Goal: Information Seeking & Learning: Learn about a topic

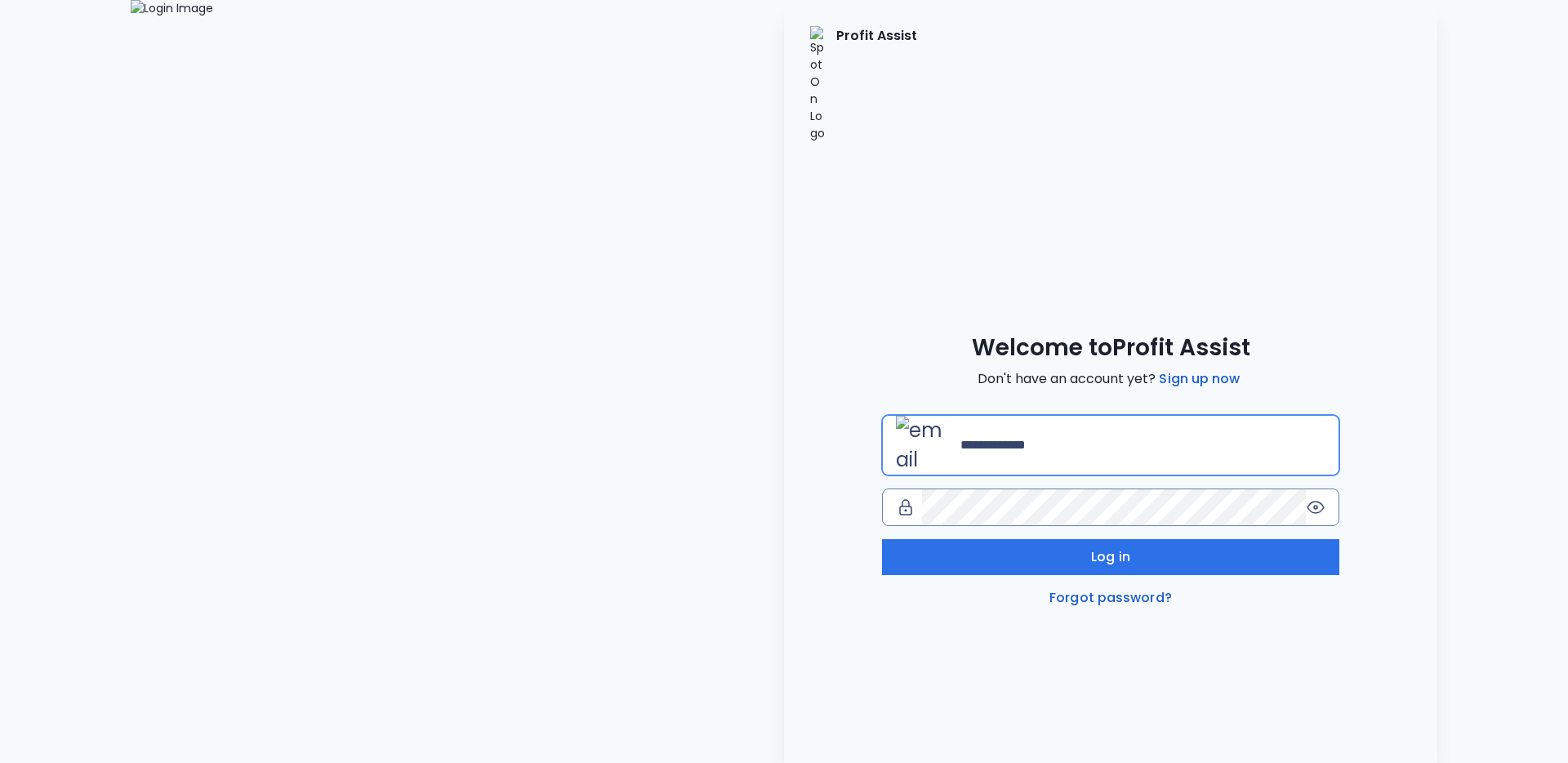
click at [1203, 427] on input "email" at bounding box center [1142, 445] width 365 height 36
click at [0, 762] on com-1password-button at bounding box center [0, 763] width 0 height 0
click at [1188, 169] on div "Profit Assist Welcome to Profit Assist Don't have an account yet? Sign up now L…" at bounding box center [1110, 382] width 654 height 763
click at [1196, 427] on input "email" at bounding box center [1142, 445] width 365 height 36
type input "**********"
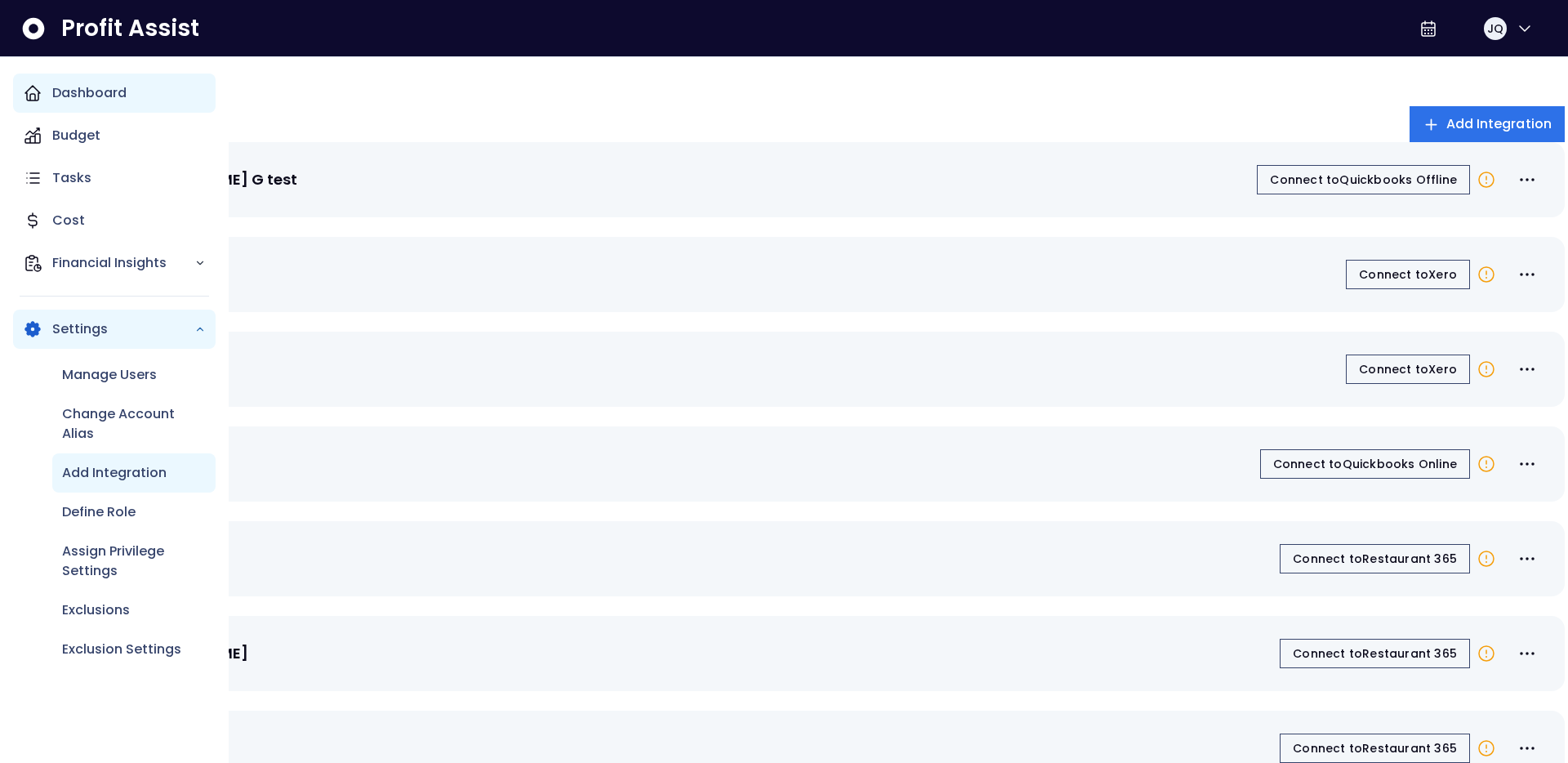
click at [33, 87] on icon "Main navigation" at bounding box center [33, 93] width 15 height 15
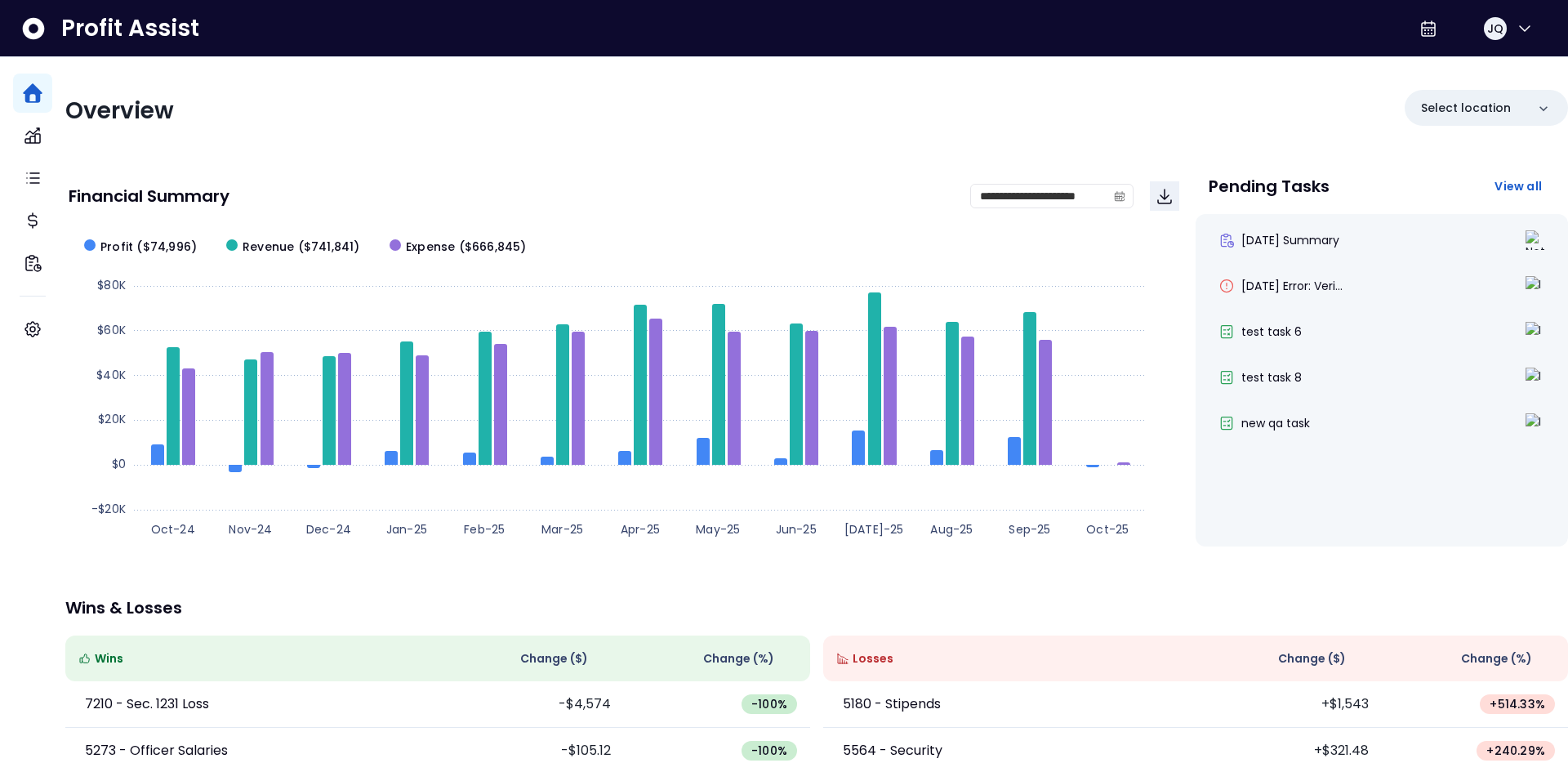
click at [350, 90] on div "Overview Select location" at bounding box center [817, 111] width 1503 height 43
click at [1479, 113] on p "Select location" at bounding box center [1466, 108] width 90 height 18
click at [1492, 110] on div "Select location" at bounding box center [1487, 108] width 164 height 36
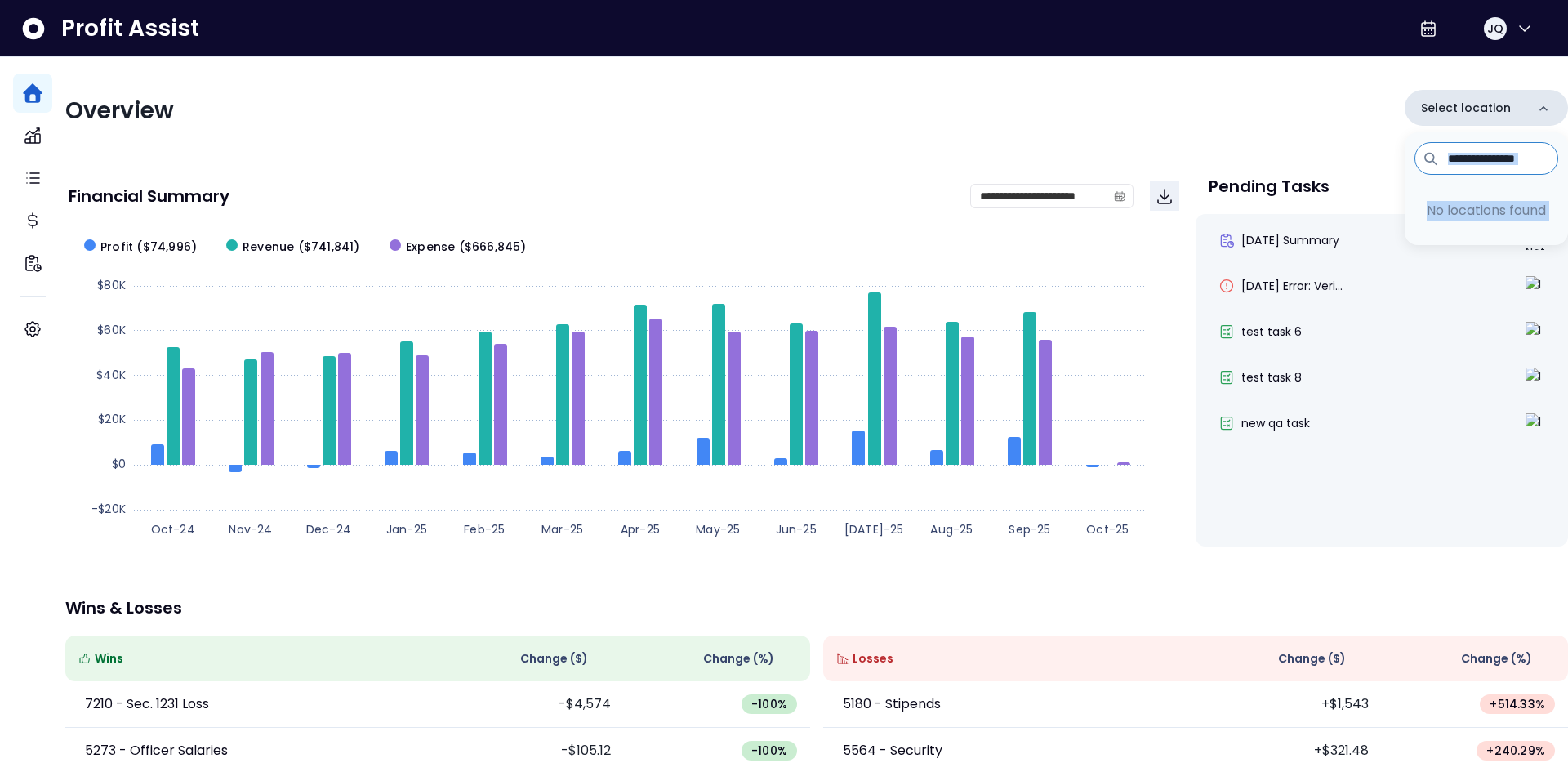
click at [1492, 110] on div "Select location" at bounding box center [1487, 108] width 164 height 36
click at [1449, 109] on p "Select location" at bounding box center [1466, 108] width 90 height 18
click at [1315, 109] on div "Overview Select location No locations found" at bounding box center [817, 111] width 1503 height 43
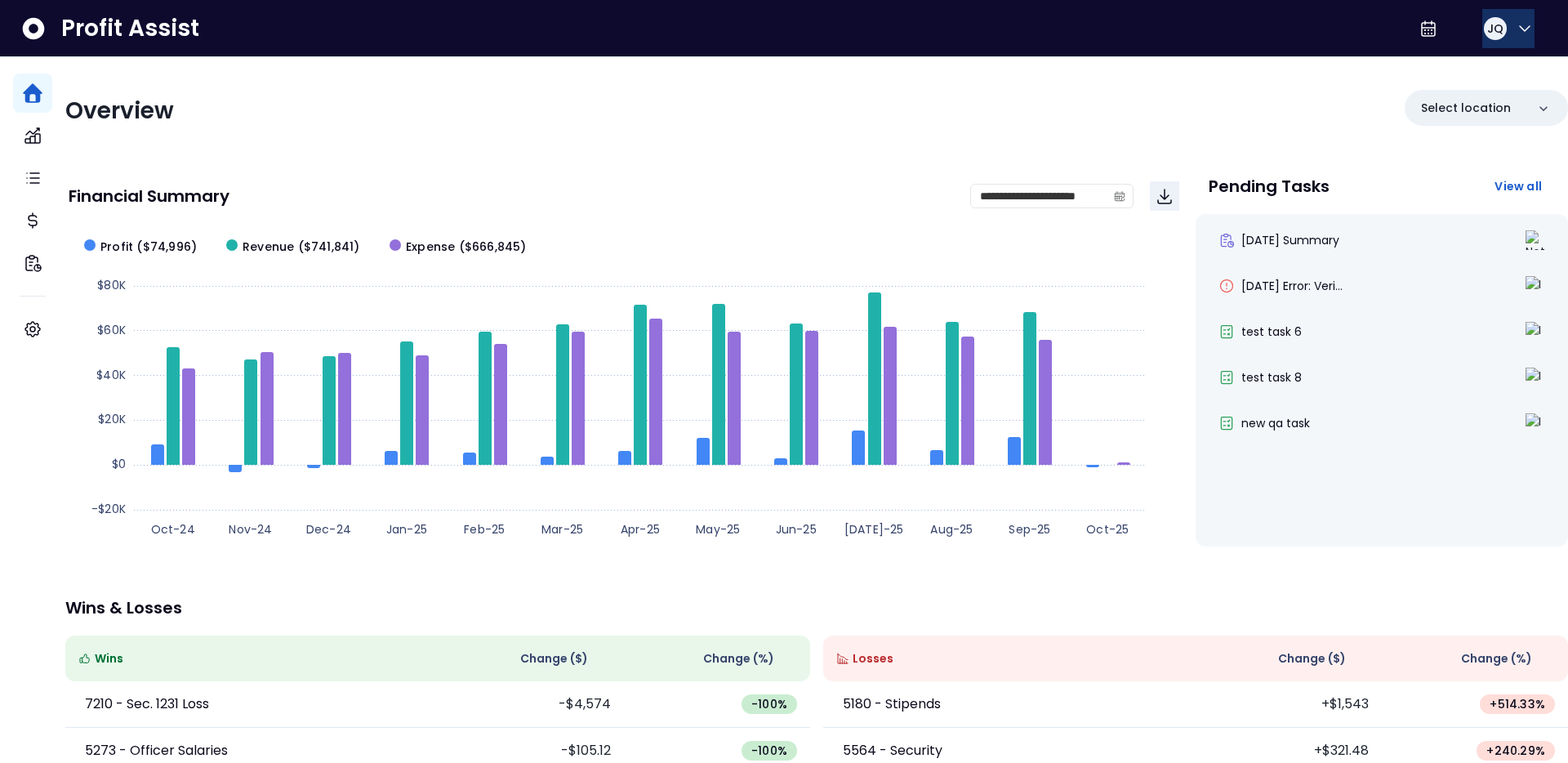
click at [1515, 33] on icon "button" at bounding box center [1525, 28] width 19 height 19
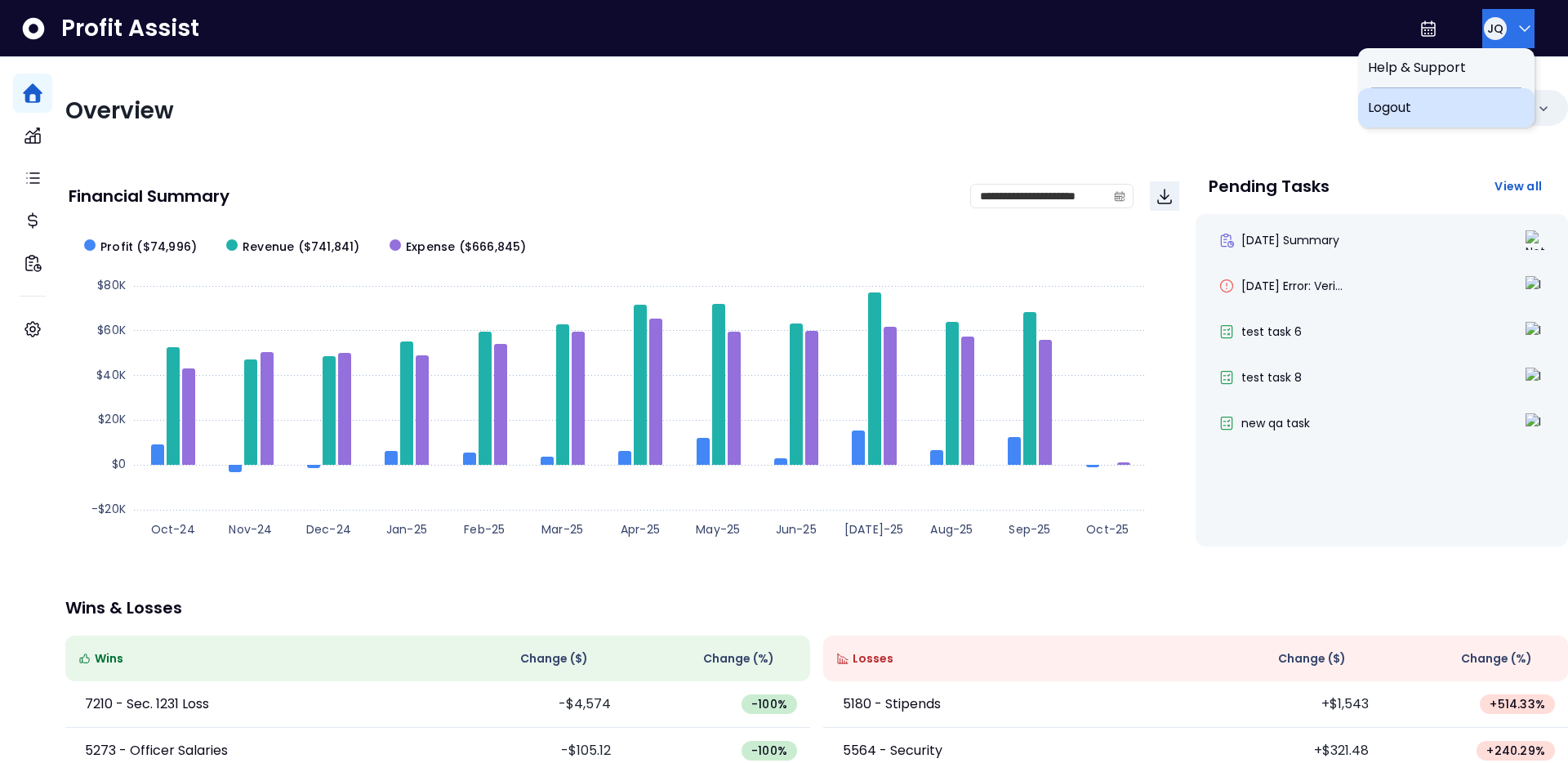
click at [1453, 122] on div "Logout" at bounding box center [1446, 108] width 176 height 39
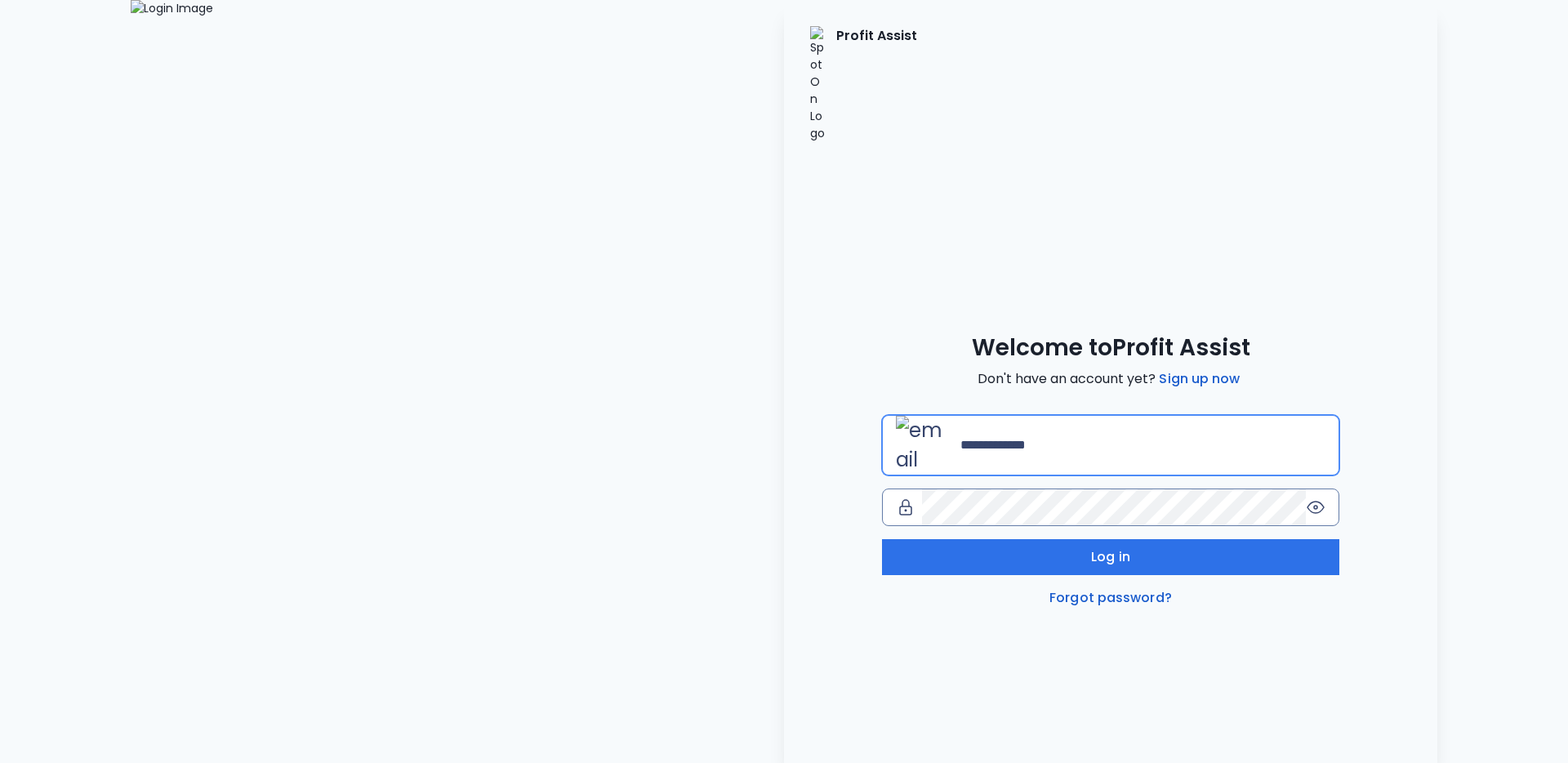
click at [1021, 427] on input "email" at bounding box center [1142, 445] width 365 height 36
type input "**********"
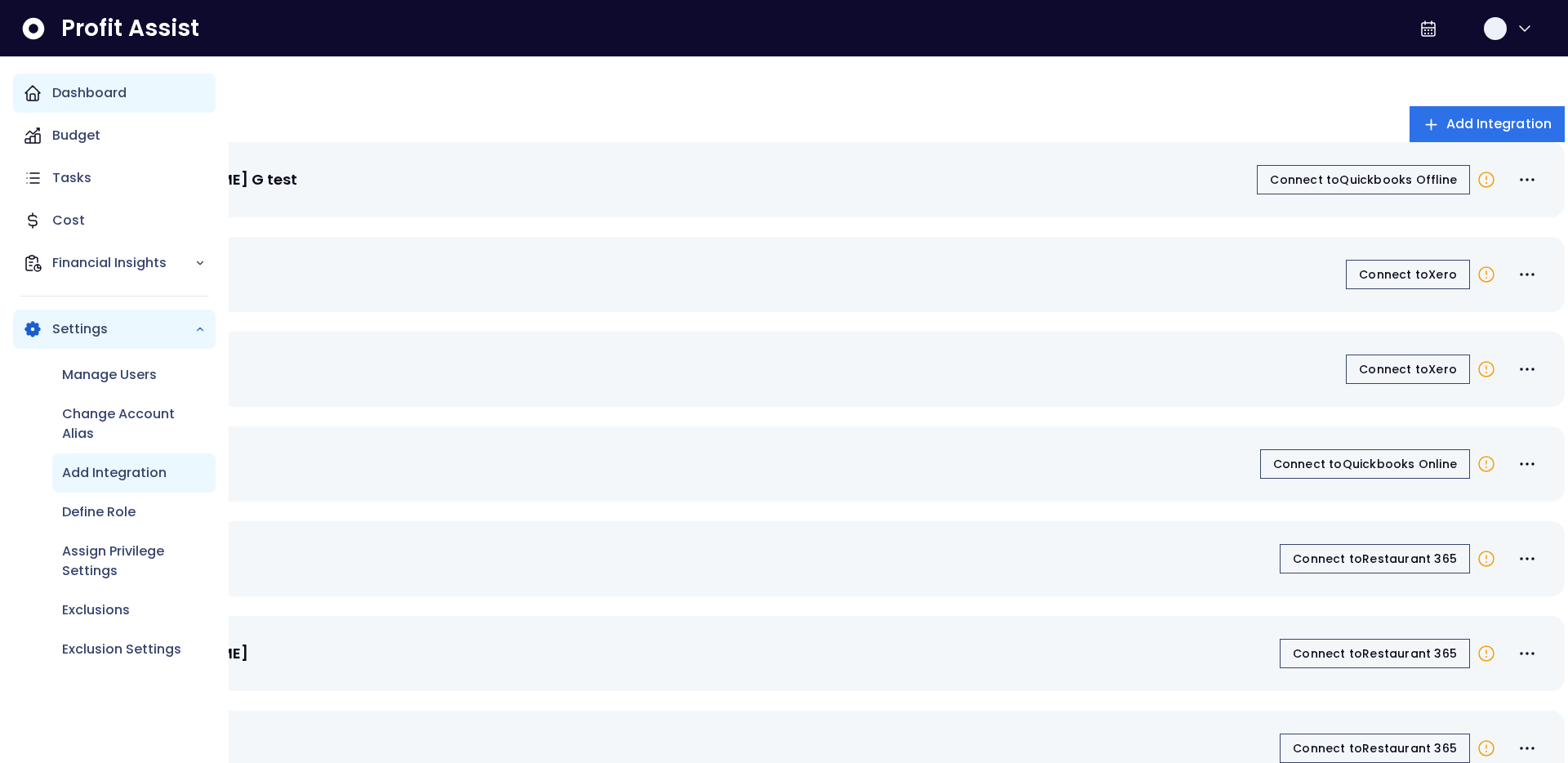
click at [36, 84] on icon "Main navigation" at bounding box center [32, 93] width 19 height 19
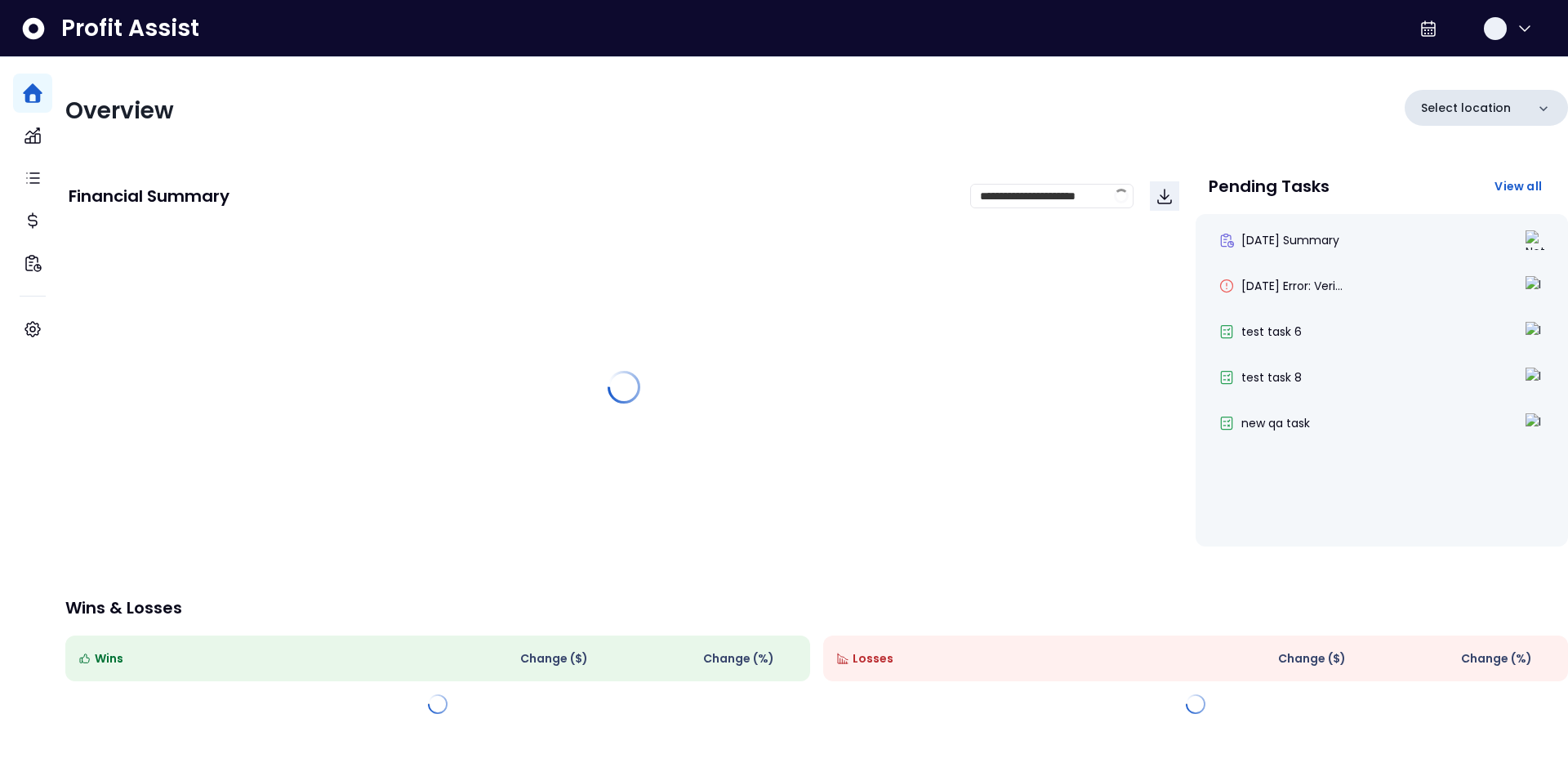
click at [1463, 123] on div "Select location" at bounding box center [1487, 108] width 164 height 36
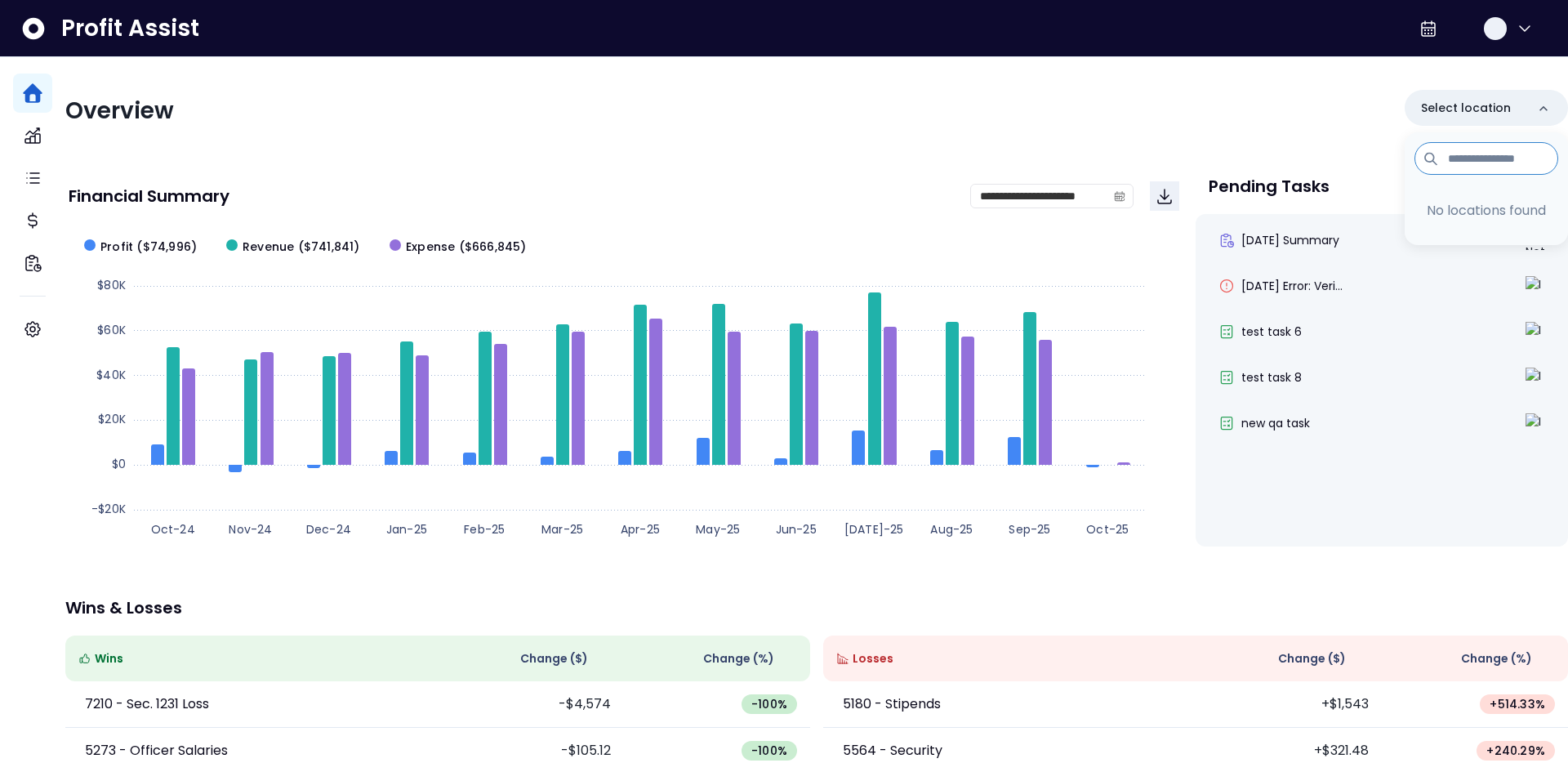
click at [1141, 124] on div "Overview Select location No locations found" at bounding box center [817, 111] width 1503 height 43
click at [1483, 93] on div "Select location" at bounding box center [1487, 108] width 164 height 36
click at [1348, 88] on div "**********" at bounding box center [817, 532] width 1503 height 951
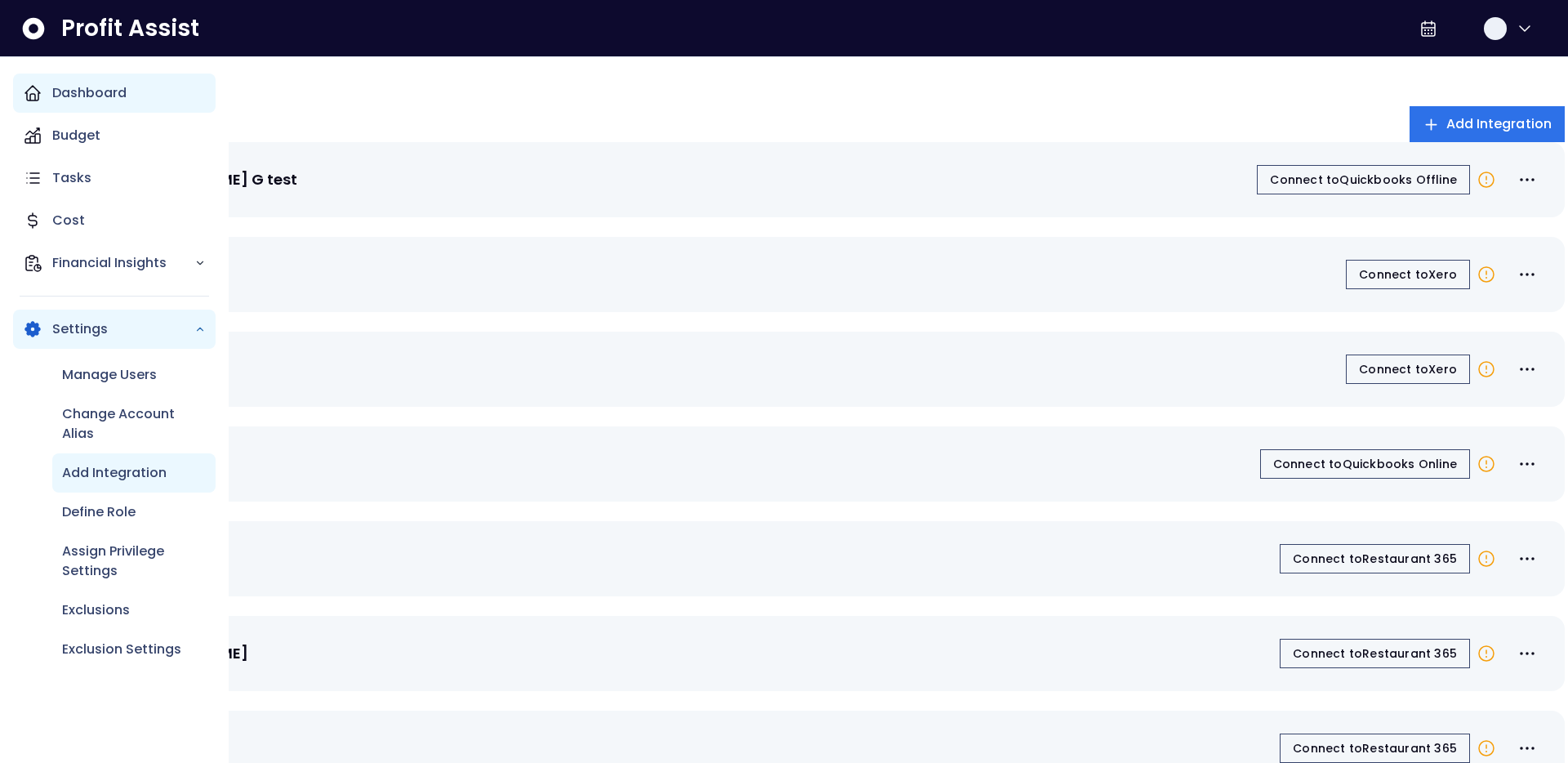
click at [38, 88] on icon "Main navigation" at bounding box center [32, 93] width 19 height 19
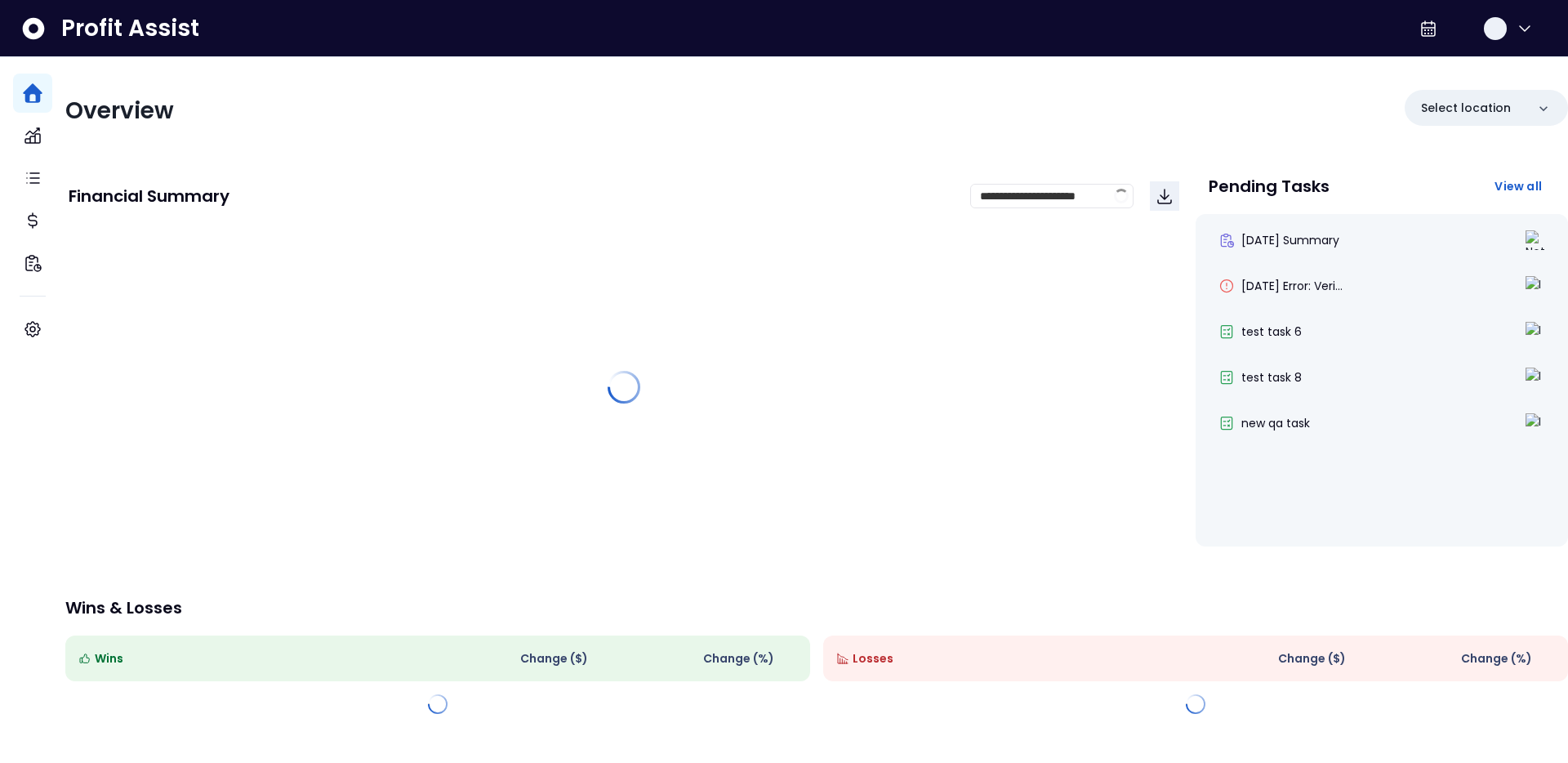
click at [1334, 80] on div "**********" at bounding box center [817, 392] width 1503 height 670
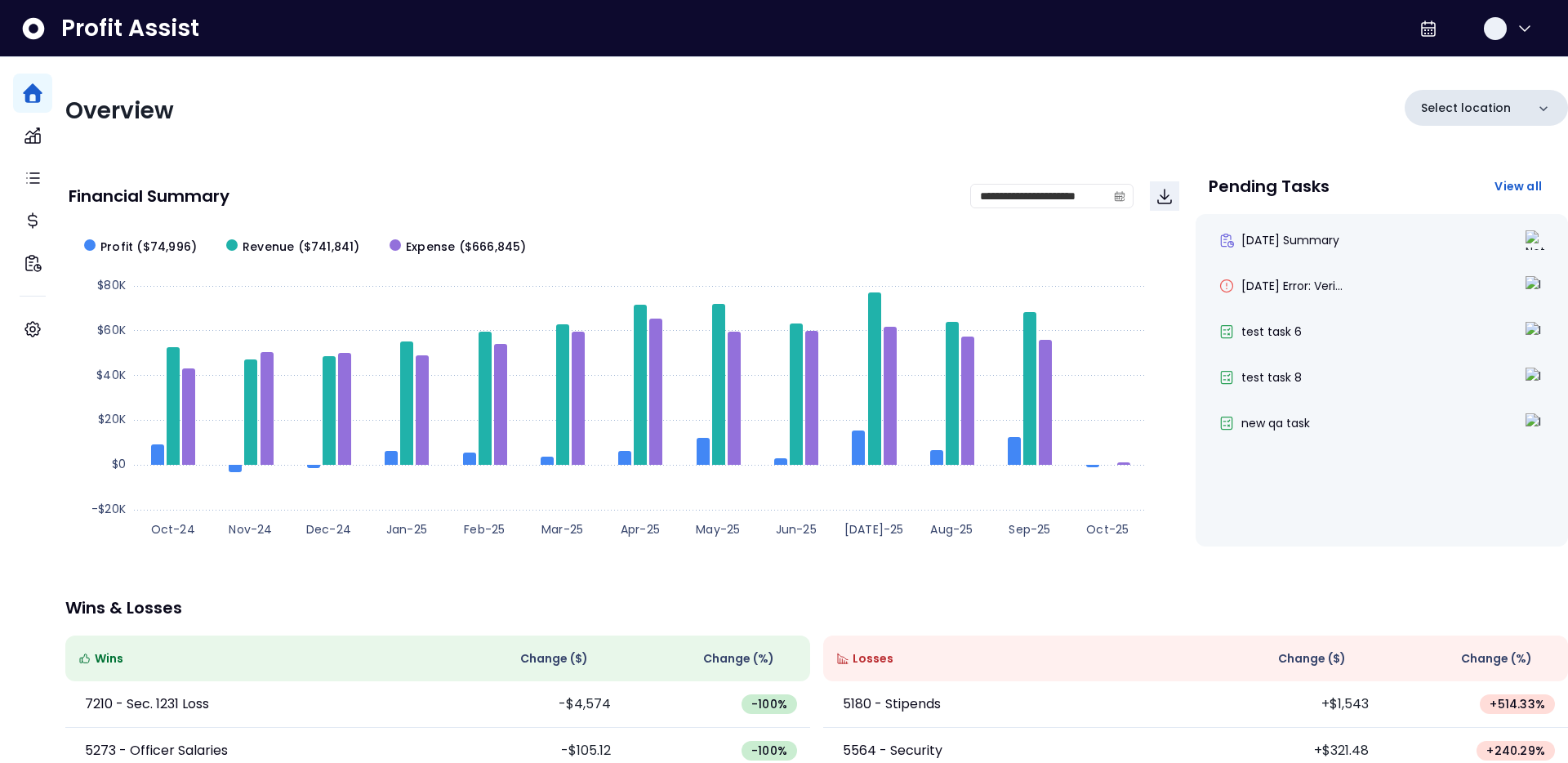
click at [1507, 116] on div "Select location" at bounding box center [1487, 108] width 164 height 36
click at [1241, 111] on div "Overview Select location No locations found" at bounding box center [817, 111] width 1503 height 43
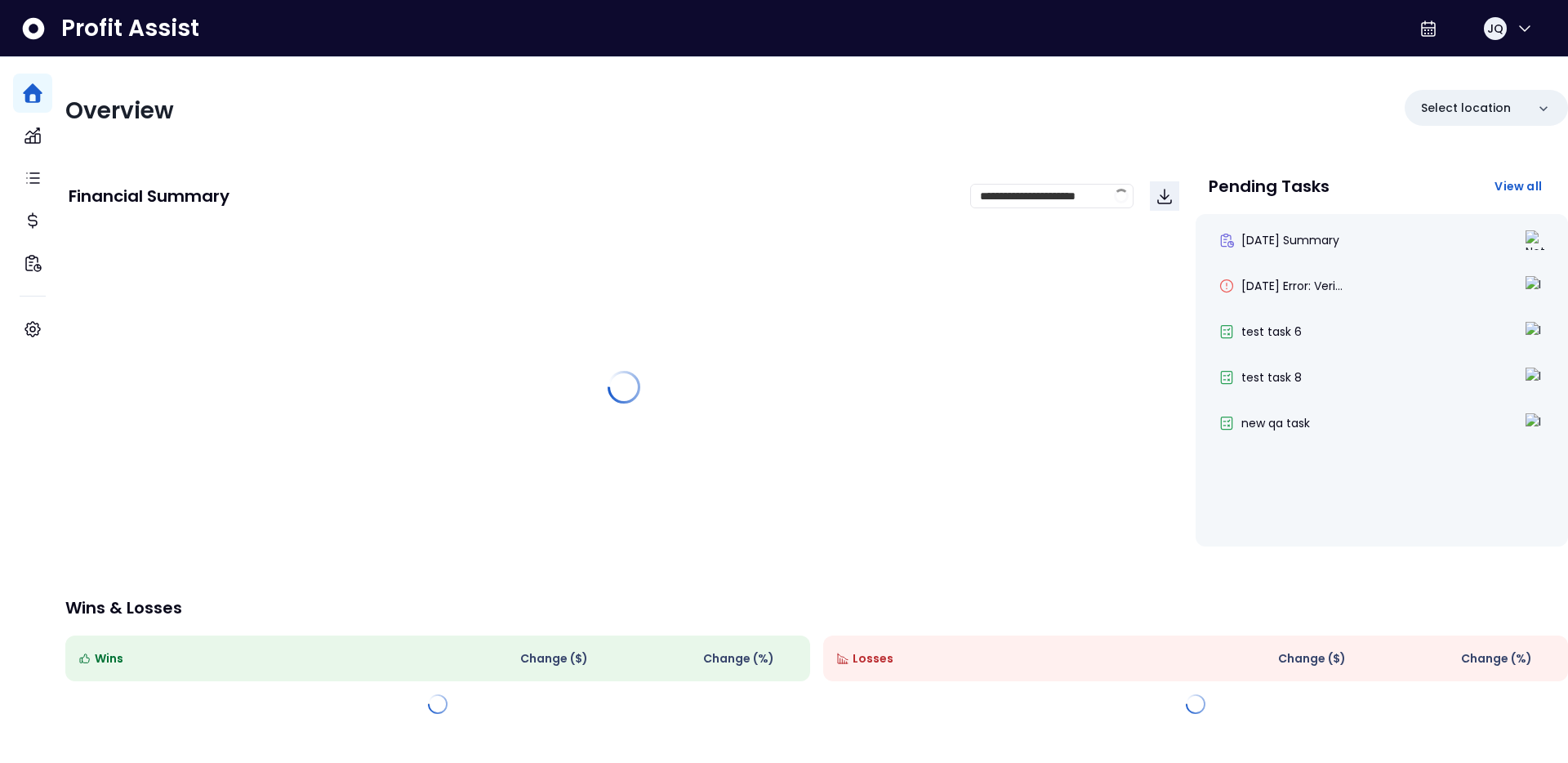
click at [476, 93] on div "Overview Select location" at bounding box center [817, 111] width 1503 height 43
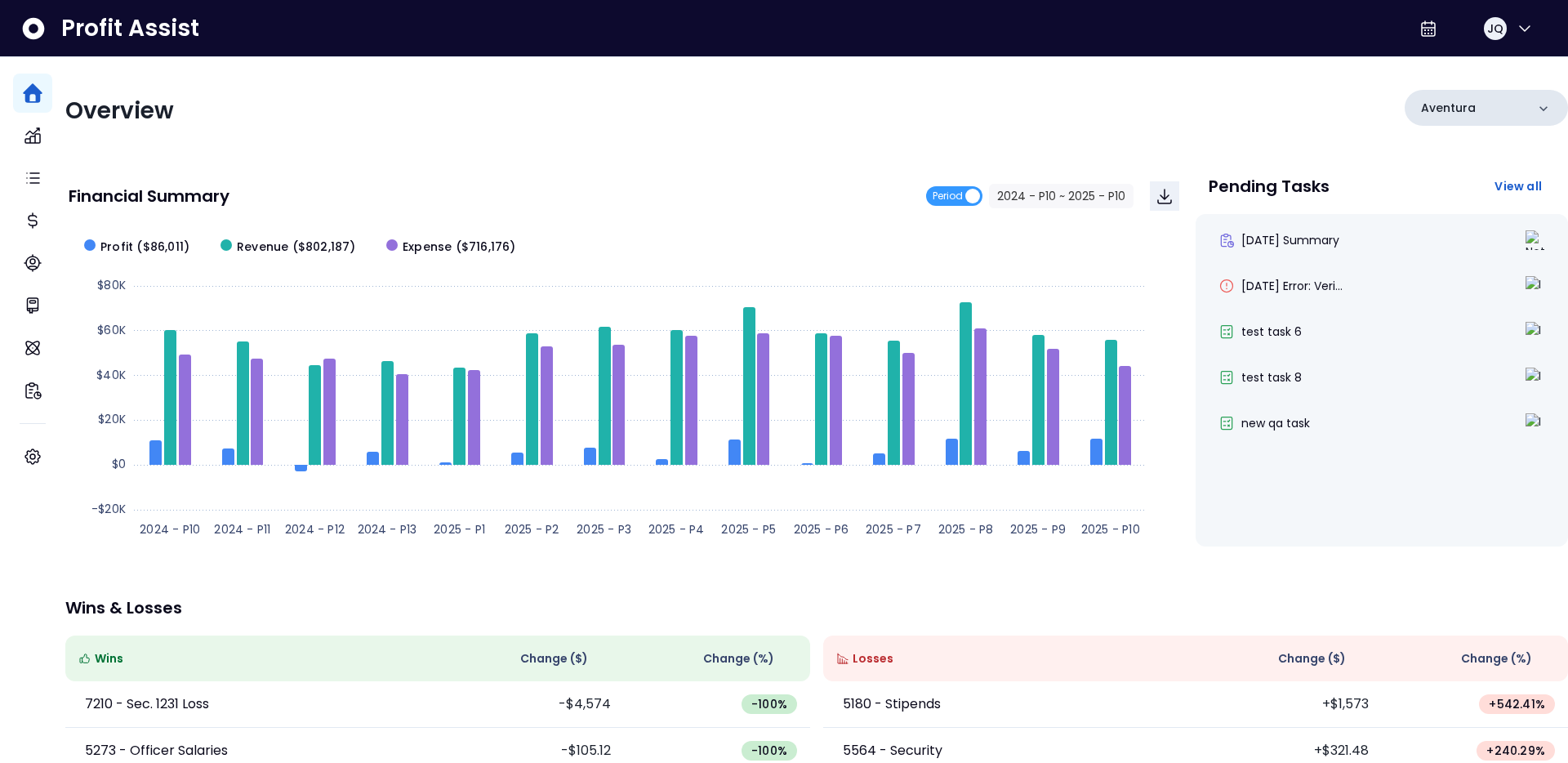
click at [1494, 105] on div "Aventura" at bounding box center [1487, 108] width 164 height 36
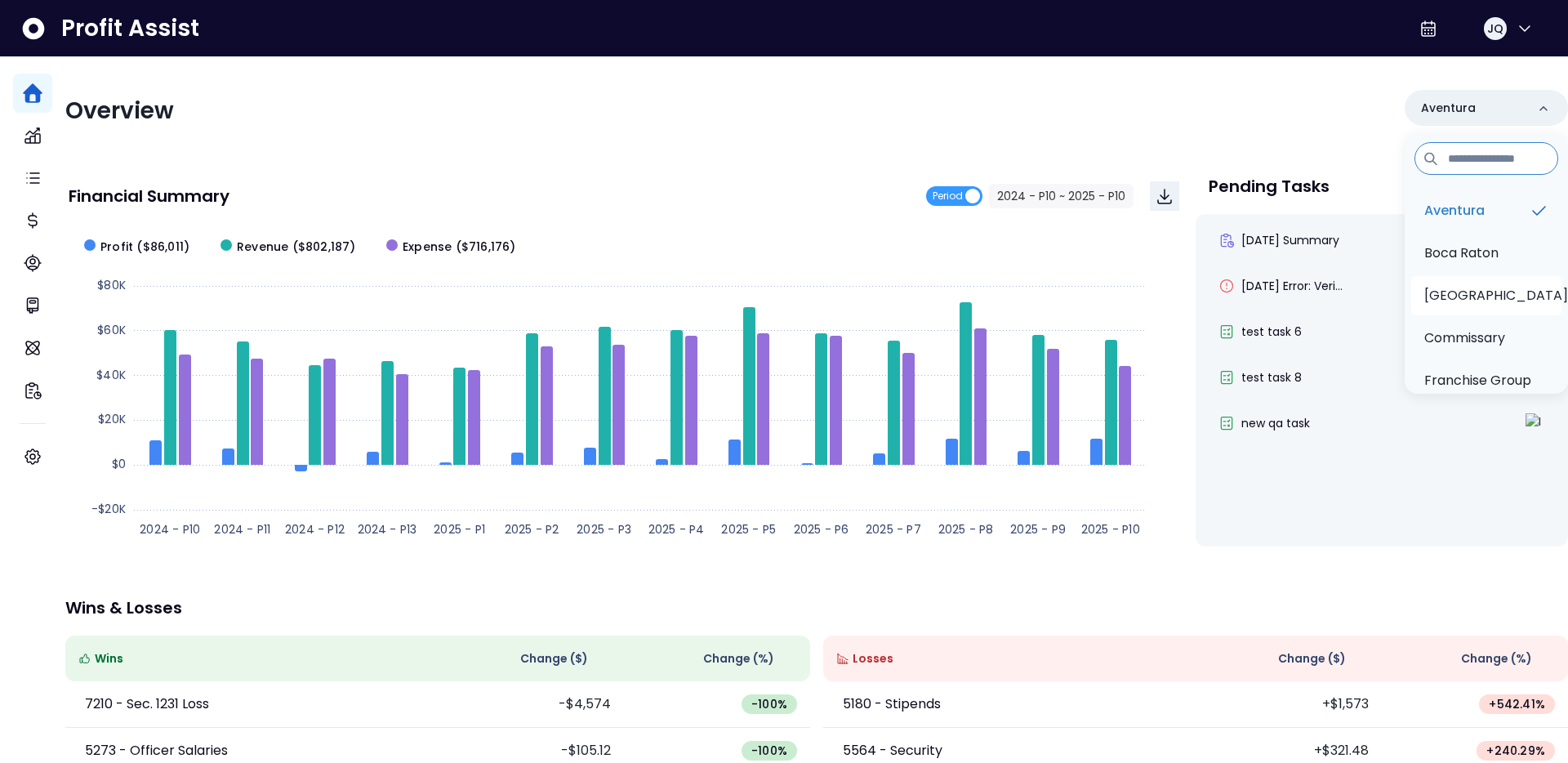
click at [1475, 296] on p "[GEOGRAPHIC_DATA]" at bounding box center [1496, 295] width 144 height 19
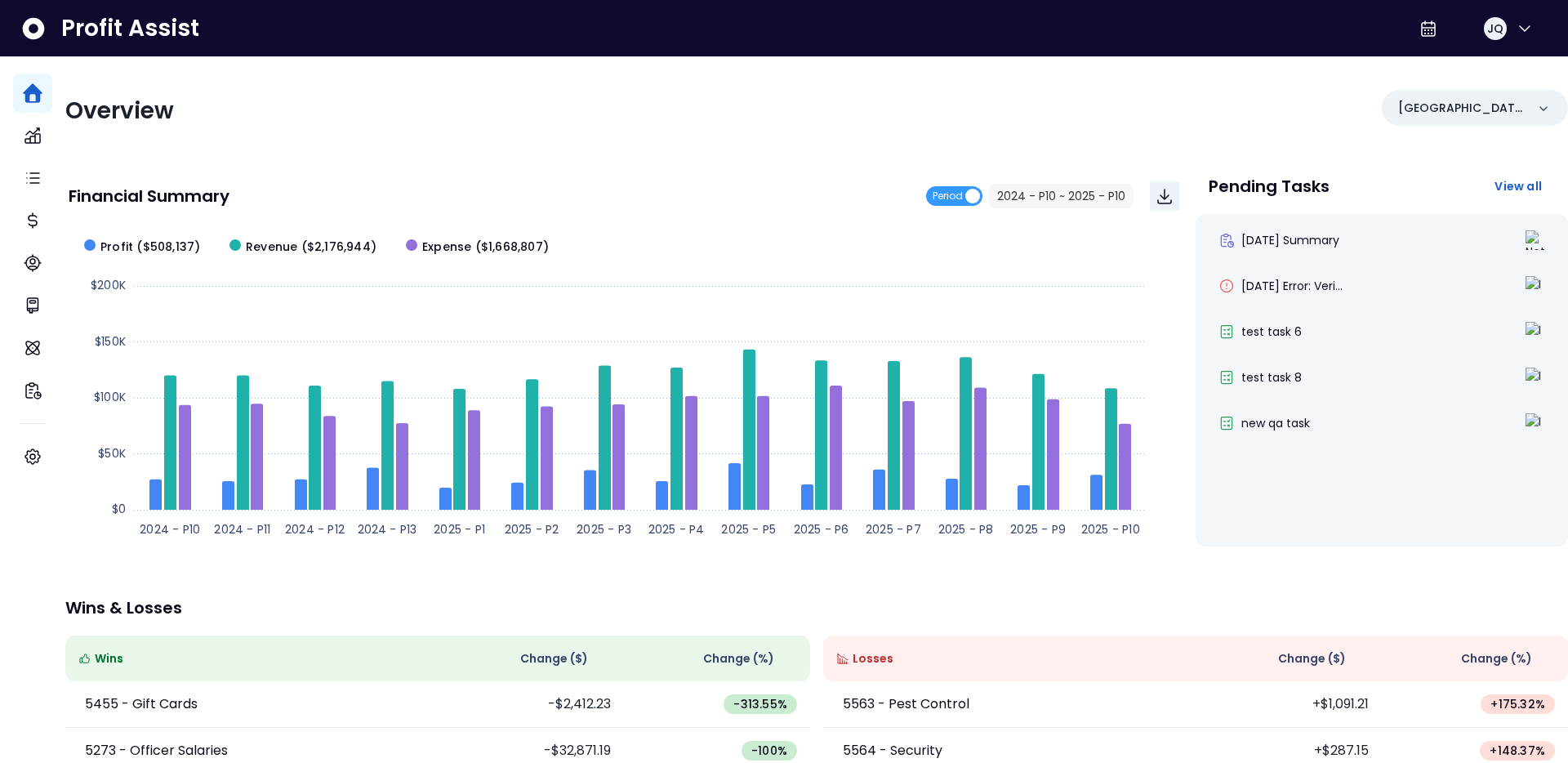
click at [1038, 76] on div "Overview Boynton Beach Financial Summary Period 2024 - P10 ~ 2025 - P10 Created…" at bounding box center [817, 532] width 1503 height 951
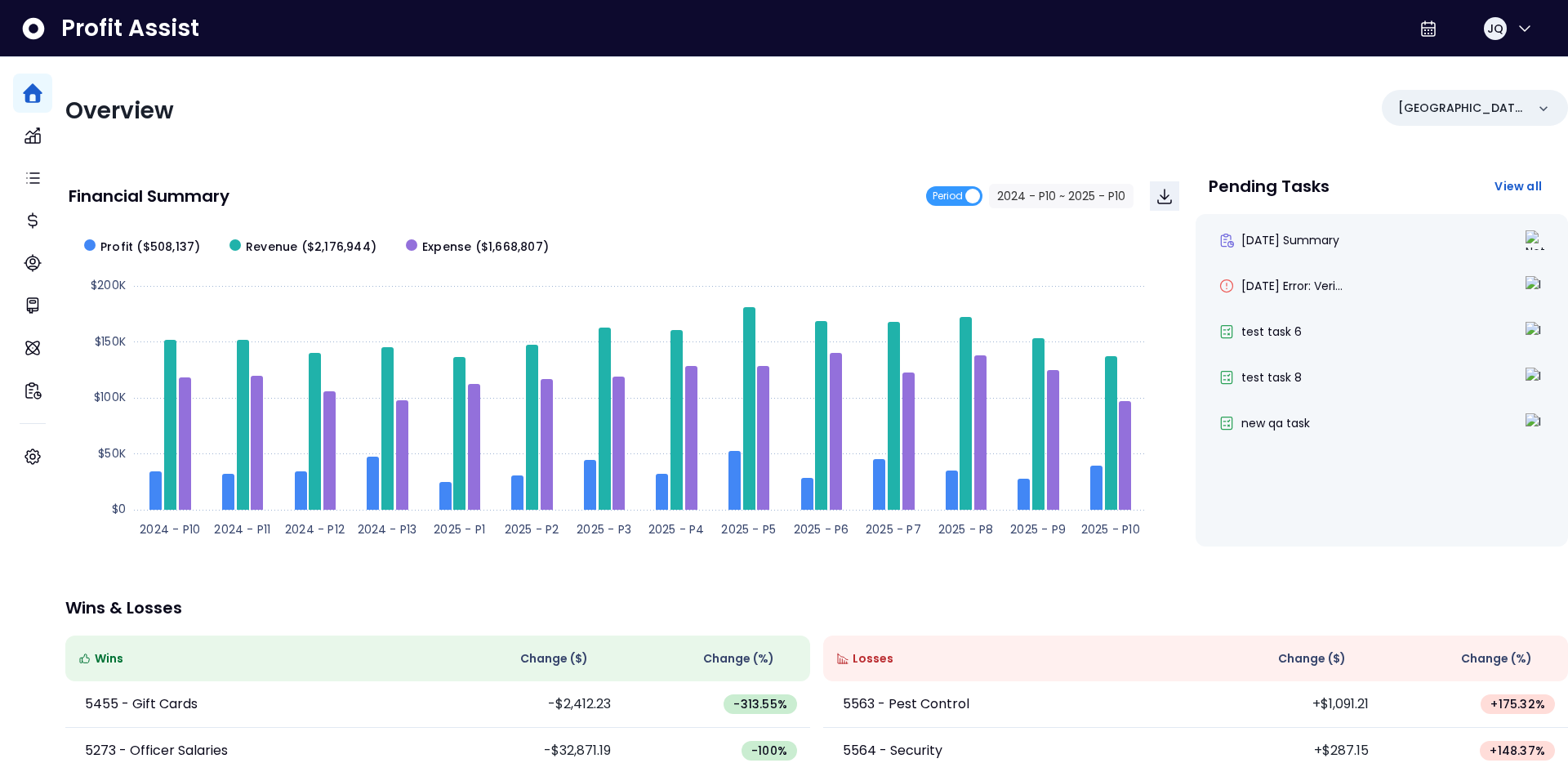
click at [565, 150] on div "Overview Boynton Beach Financial Summary Period 2024 - P10 ~ 2025 - P10 Created…" at bounding box center [817, 532] width 1503 height 951
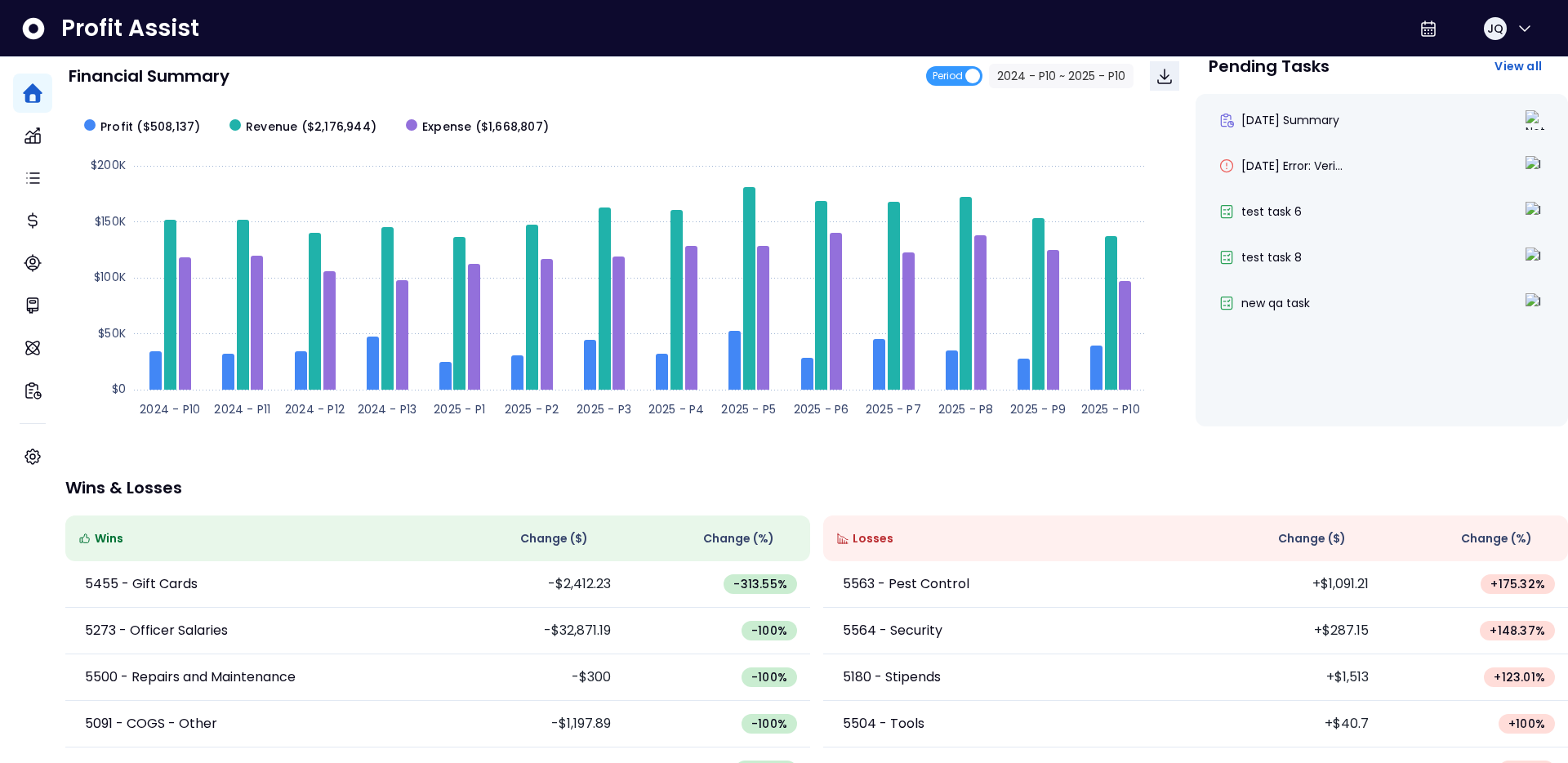
scroll to position [261, 0]
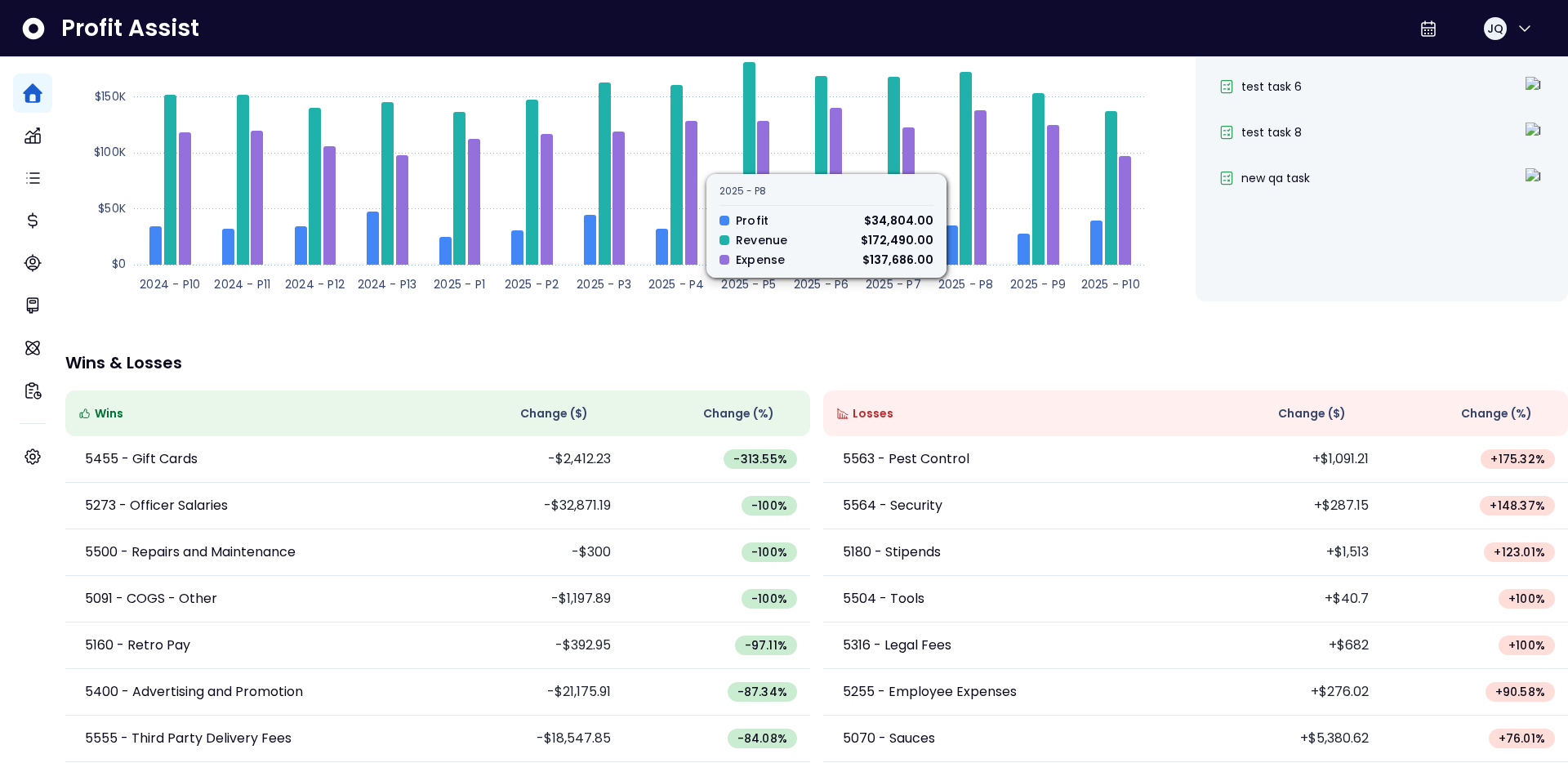
click at [1059, 355] on p "Wins & Losses" at bounding box center [817, 363] width 1503 height 17
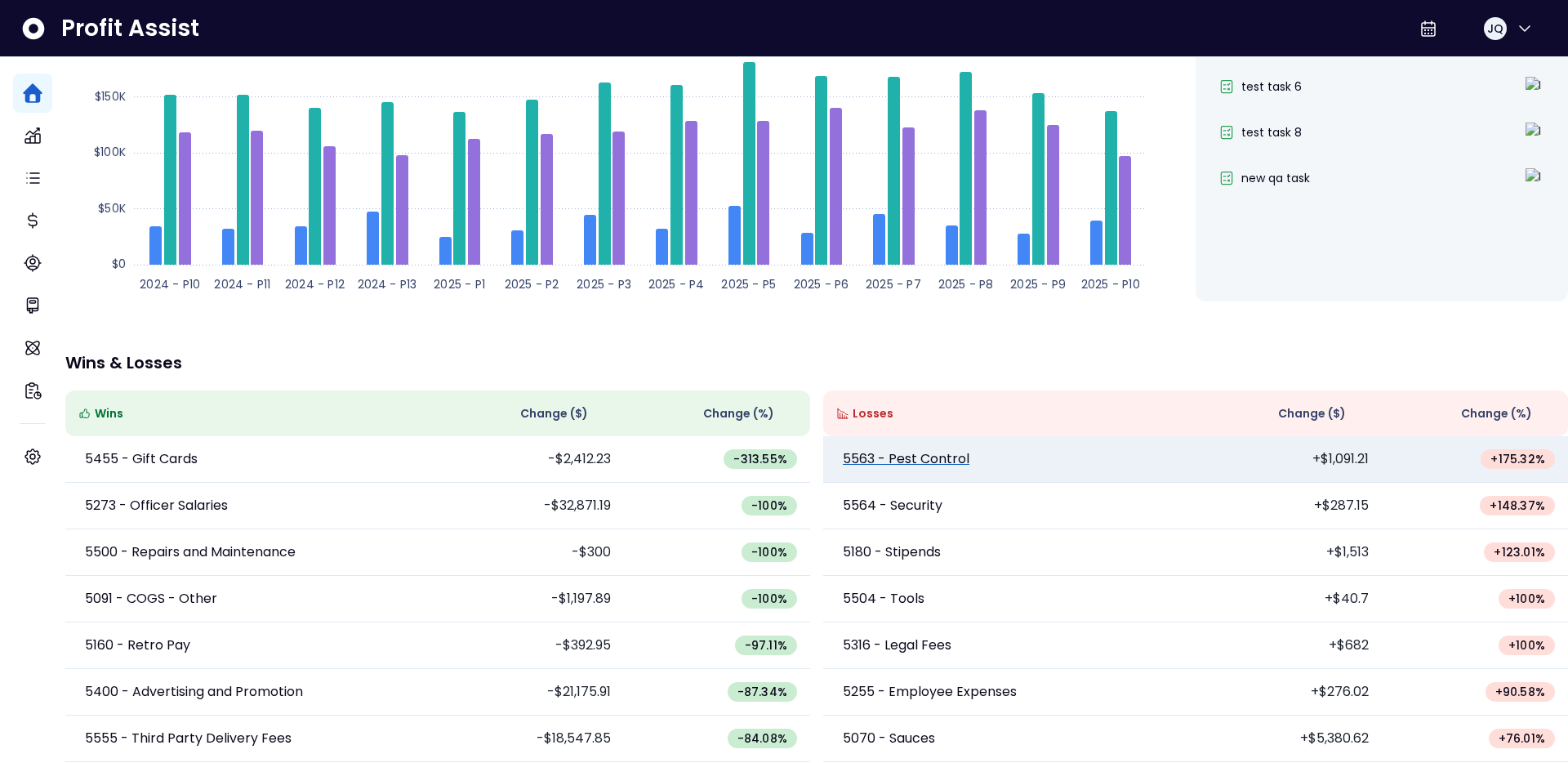
click at [923, 450] on p "5563 - Pest Control" at bounding box center [907, 458] width 127 height 19
